Goal: Task Accomplishment & Management: Manage account settings

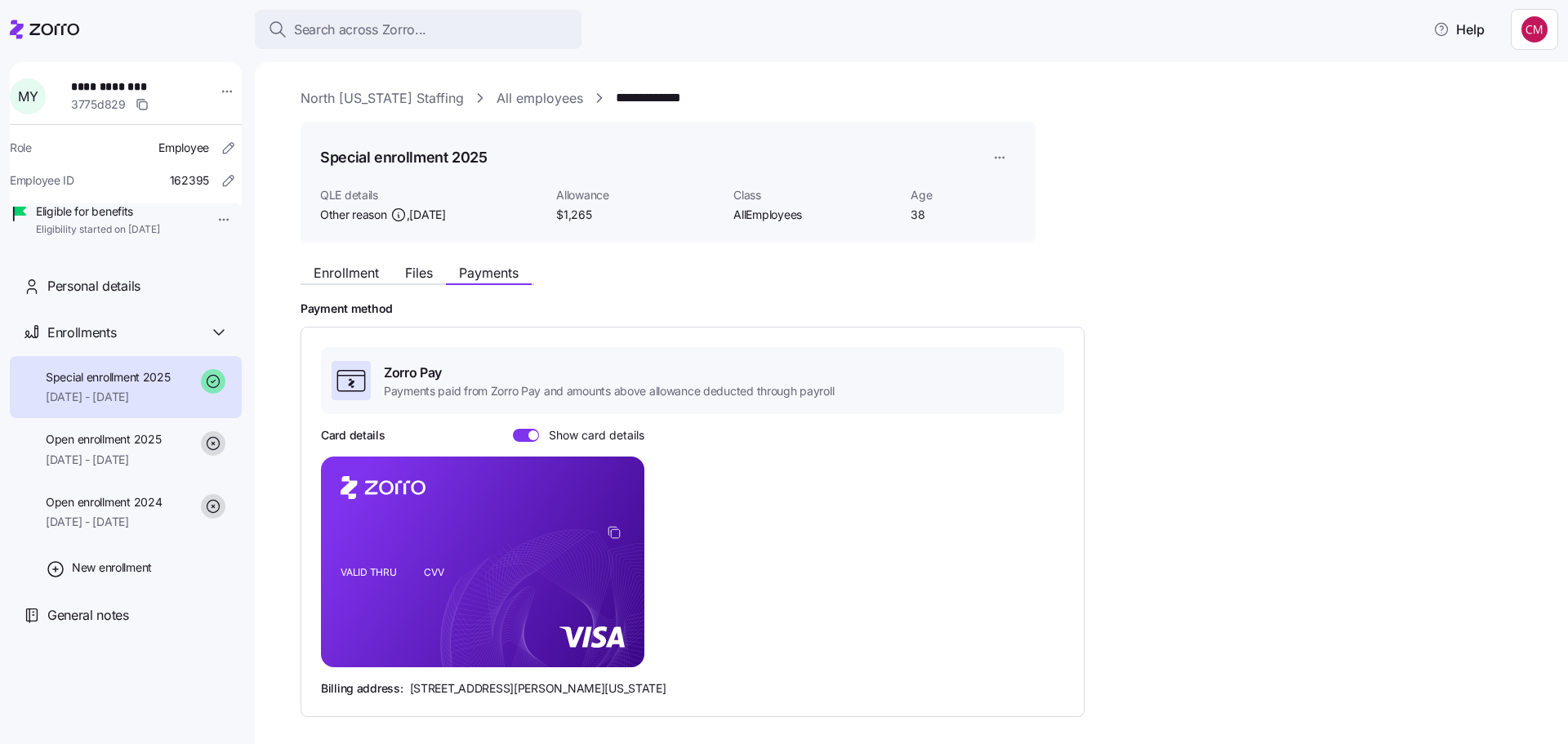
scroll to position [71, 0]
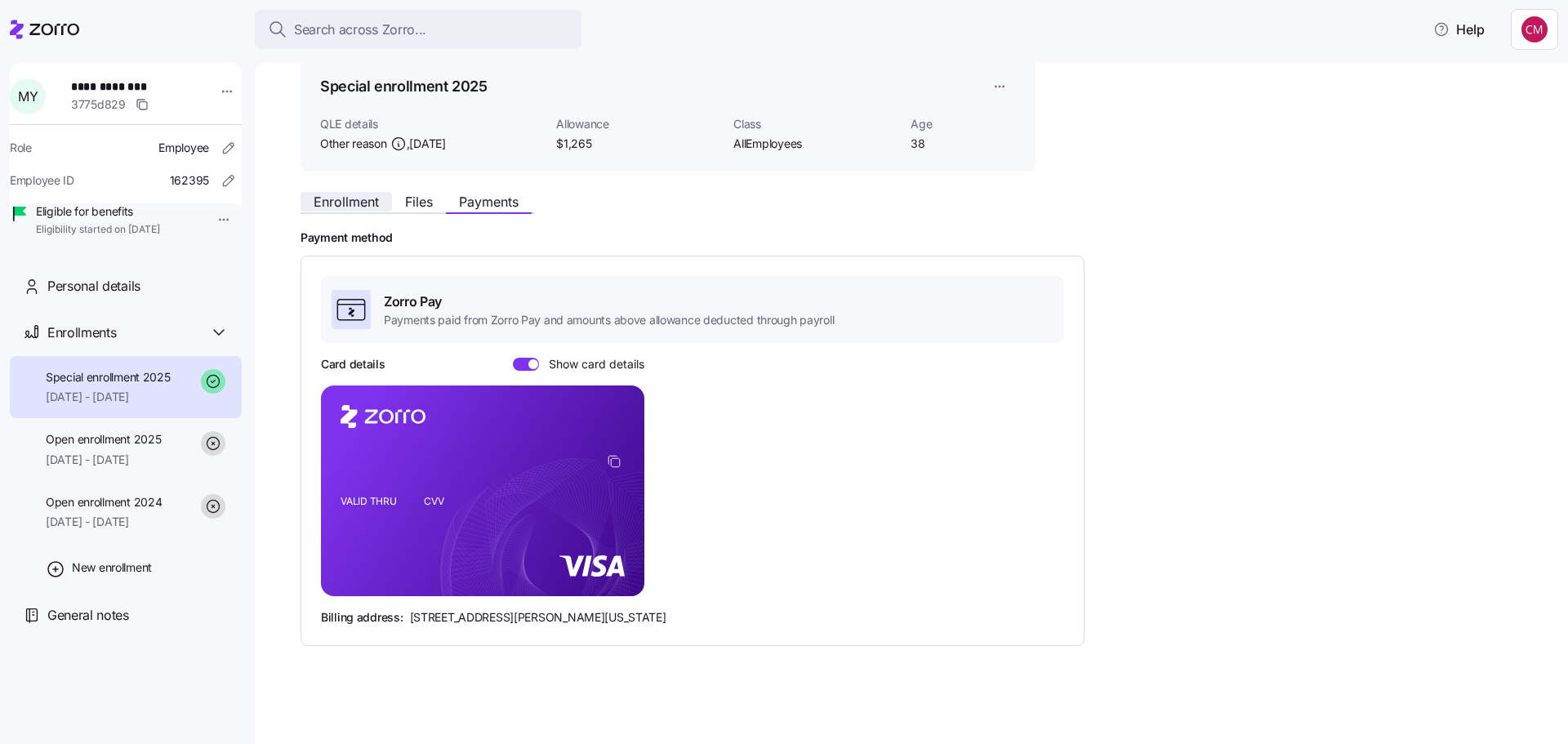
click at [345, 209] on span "Enrollment" at bounding box center [347, 201] width 66 height 13
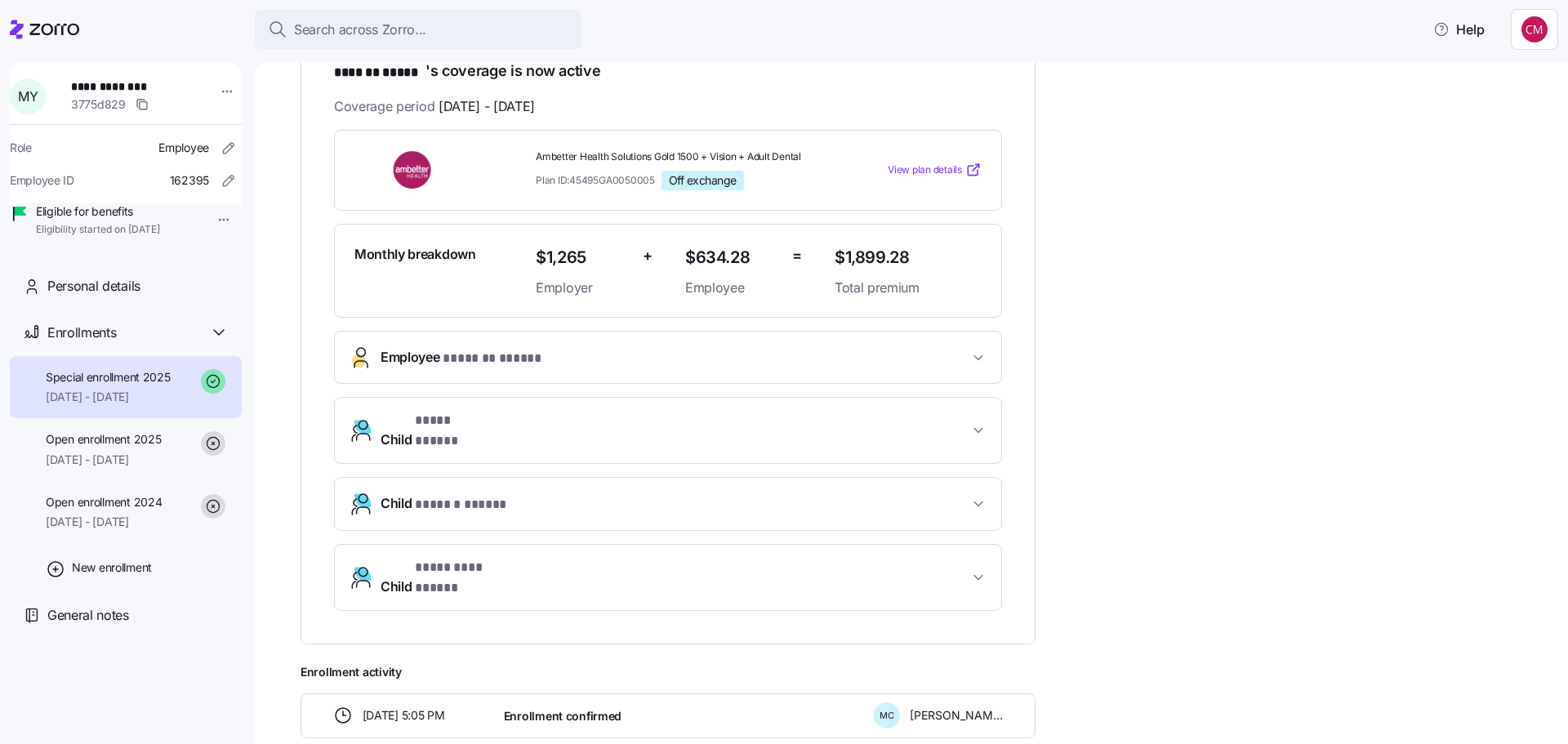
scroll to position [155, 0]
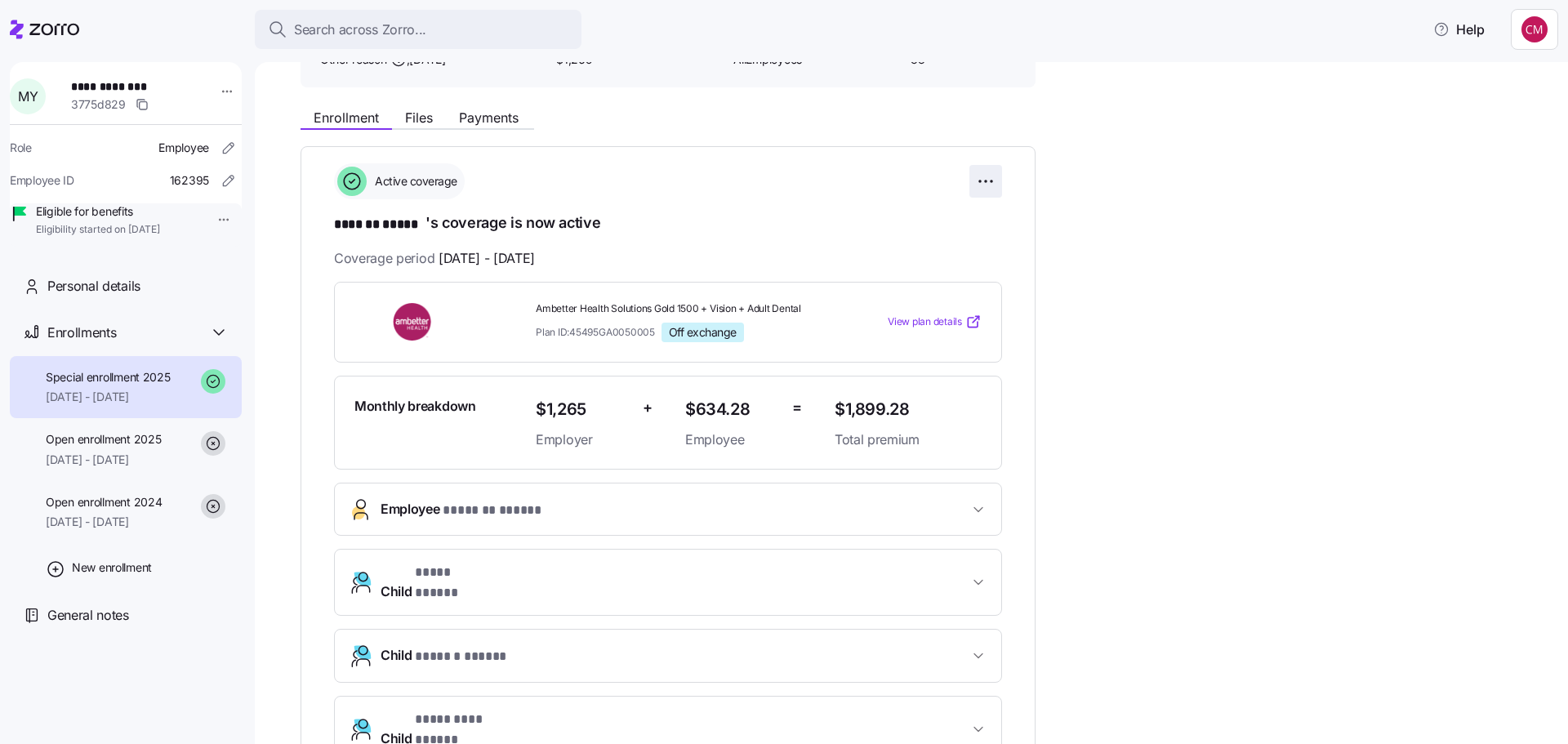
click at [991, 179] on html "**********" at bounding box center [784, 367] width 1568 height 735
click at [914, 247] on span "Change enrollment details" at bounding box center [871, 247] width 133 height 16
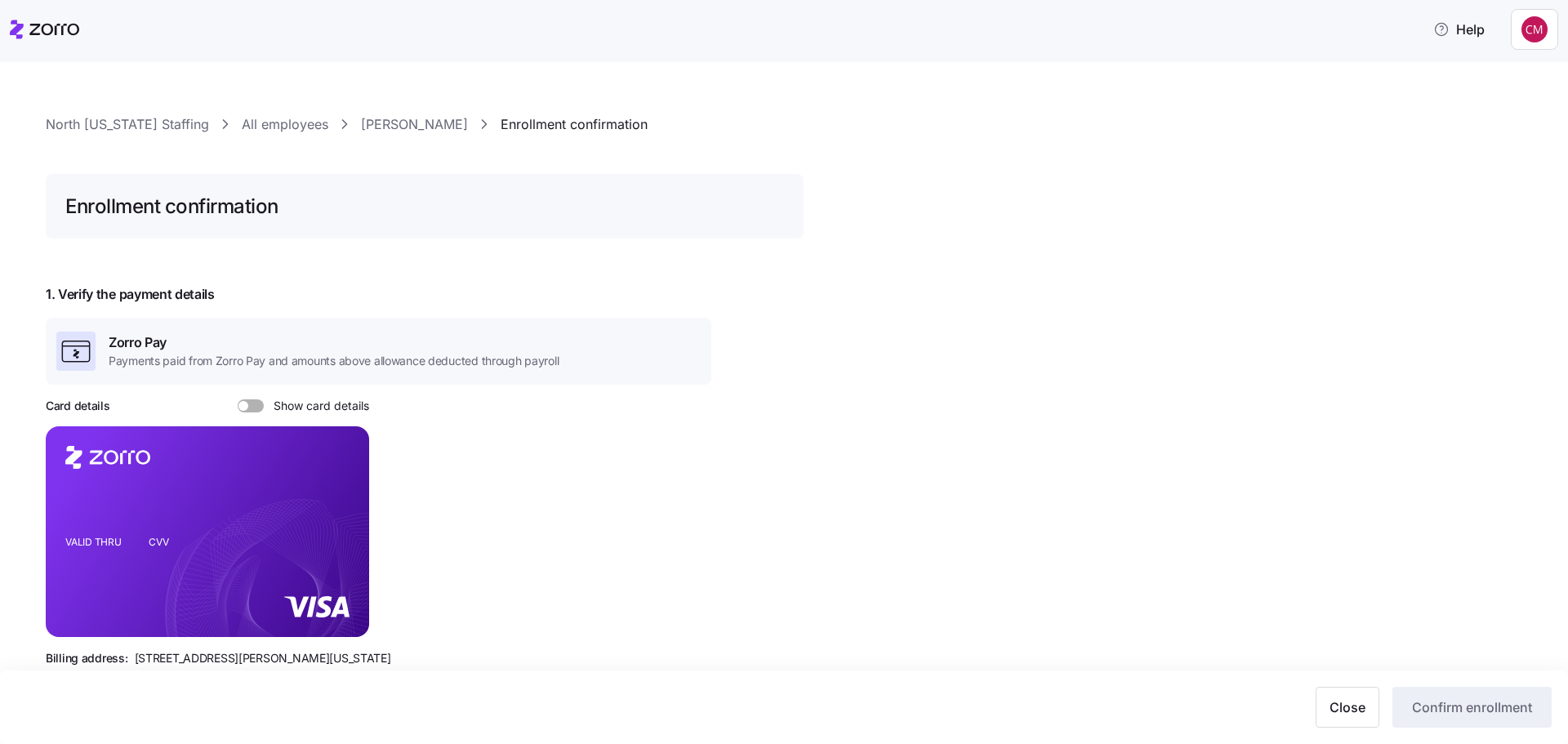
click at [401, 122] on link "Miranda Young" at bounding box center [415, 125] width 107 height 21
